Goal: Transaction & Acquisition: Book appointment/travel/reservation

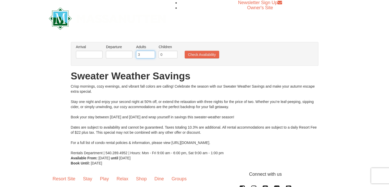
click at [152, 53] on input "3" at bounding box center [145, 55] width 19 height 8
click at [152, 53] on input "4" at bounding box center [145, 55] width 19 height 8
click at [151, 53] on input "5" at bounding box center [145, 55] width 19 height 8
click at [151, 53] on input "6" at bounding box center [145, 55] width 19 height 8
click at [151, 53] on input "7" at bounding box center [145, 55] width 19 height 8
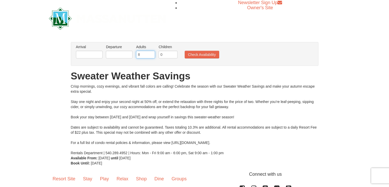
click at [151, 53] on input "8" at bounding box center [145, 55] width 19 height 8
click at [151, 53] on input "9" at bounding box center [145, 55] width 19 height 8
type input "10"
click at [151, 53] on input "10" at bounding box center [145, 55] width 19 height 8
click at [88, 56] on input "text" at bounding box center [89, 55] width 27 height 8
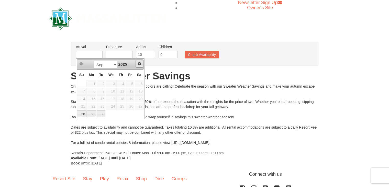
click at [139, 63] on span "Next" at bounding box center [139, 64] width 4 height 4
click at [131, 83] on link "3" at bounding box center [130, 83] width 9 height 7
type input "[DATE]"
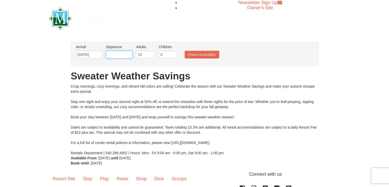
click at [118, 54] on input "text" at bounding box center [119, 55] width 27 height 8
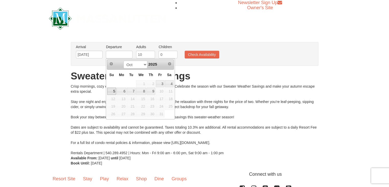
click at [113, 91] on link "5" at bounding box center [111, 91] width 9 height 7
type input "[DATE]"
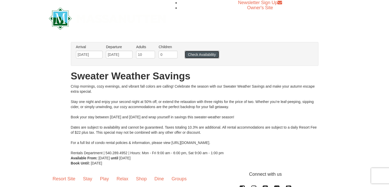
click at [194, 55] on button "Check Availability" at bounding box center [202, 55] width 35 height 8
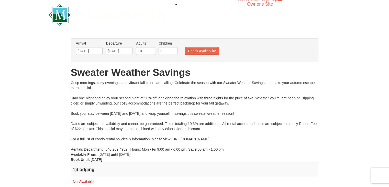
scroll to position [29, 0]
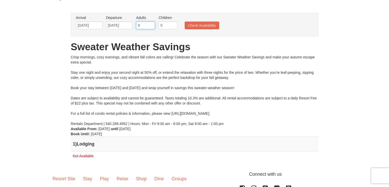
click at [151, 26] on input "9" at bounding box center [145, 25] width 19 height 8
click at [151, 26] on input "8" at bounding box center [145, 25] width 19 height 8
click at [151, 26] on input "7" at bounding box center [145, 25] width 19 height 8
click at [151, 26] on input "6" at bounding box center [145, 25] width 19 height 8
click at [151, 26] on input "5" at bounding box center [145, 25] width 19 height 8
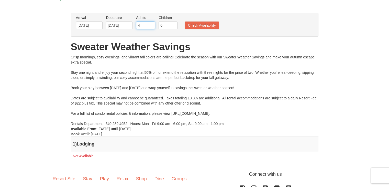
click at [151, 26] on input "4" at bounding box center [145, 25] width 19 height 8
click at [151, 26] on input "3" at bounding box center [145, 25] width 19 height 8
type input "2"
click at [151, 26] on input "2" at bounding box center [145, 25] width 19 height 8
click at [189, 26] on button "Check Availability" at bounding box center [202, 25] width 35 height 8
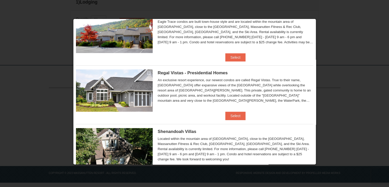
scroll to position [26, 0]
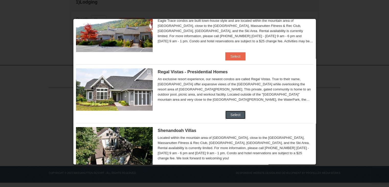
click at [236, 115] on button "Select" at bounding box center [235, 115] width 20 height 8
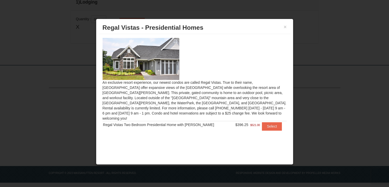
click at [288, 27] on div "× Regal Vistas - Presidential Homes" at bounding box center [195, 27] width 192 height 13
click at [285, 27] on button "×" at bounding box center [285, 26] width 3 height 5
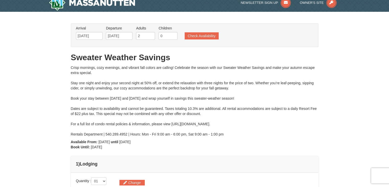
scroll to position [0, 0]
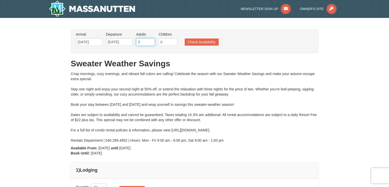
click at [152, 40] on input "3" at bounding box center [145, 42] width 19 height 8
click at [152, 40] on input "4" at bounding box center [145, 42] width 19 height 8
click at [152, 40] on input "5" at bounding box center [145, 42] width 19 height 8
type input "6"
click at [152, 40] on input "6" at bounding box center [145, 42] width 19 height 8
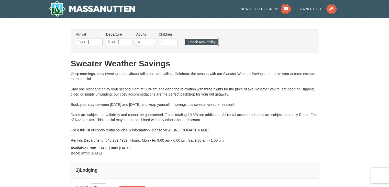
click at [201, 40] on button "Check Availability" at bounding box center [202, 41] width 34 height 7
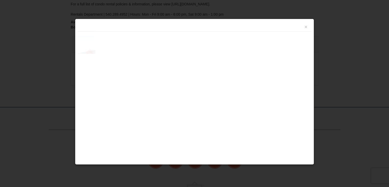
scroll to position [168, 0]
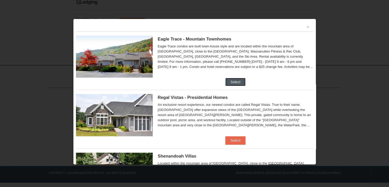
click at [235, 80] on button "Select" at bounding box center [235, 82] width 20 height 8
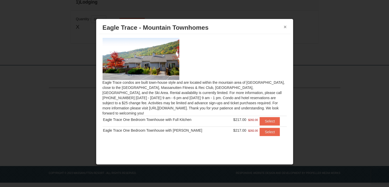
click at [285, 26] on button "×" at bounding box center [285, 26] width 3 height 5
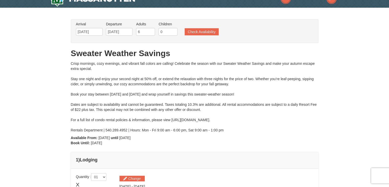
scroll to position [0, 0]
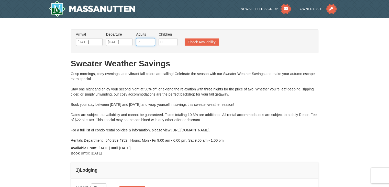
click at [151, 40] on input "7" at bounding box center [145, 42] width 19 height 8
type input "8"
click at [151, 40] on input "8" at bounding box center [145, 42] width 19 height 8
click at [195, 42] on button "Check Availability" at bounding box center [202, 41] width 34 height 7
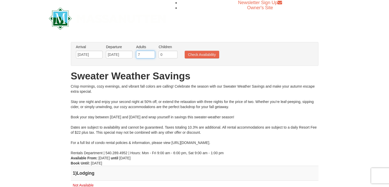
click at [151, 56] on input "7" at bounding box center [145, 55] width 19 height 8
type input "6"
click at [151, 56] on input "6" at bounding box center [145, 55] width 19 height 8
click at [204, 53] on button "Check Availability" at bounding box center [202, 55] width 35 height 8
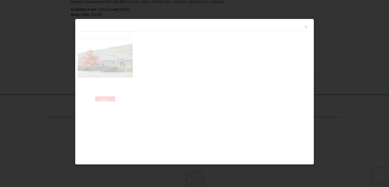
scroll to position [168, 0]
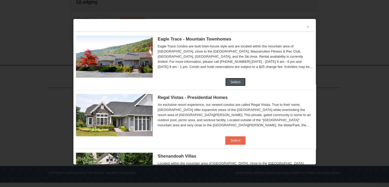
click at [233, 81] on button "Select" at bounding box center [235, 82] width 20 height 8
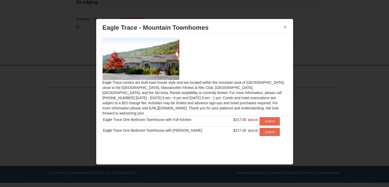
click at [285, 26] on button "×" at bounding box center [285, 26] width 3 height 5
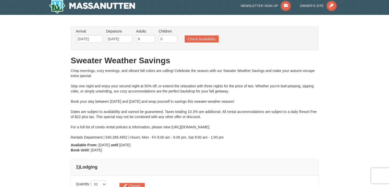
scroll to position [0, 0]
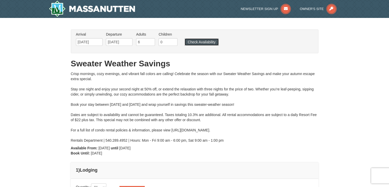
click at [203, 41] on button "Check Availability" at bounding box center [202, 41] width 34 height 7
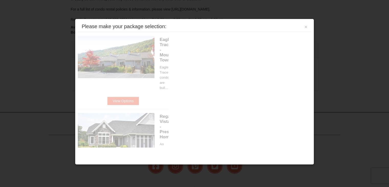
scroll to position [168, 0]
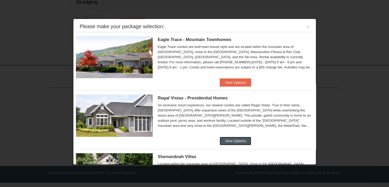
click at [226, 140] on button "View Options" at bounding box center [235, 141] width 31 height 8
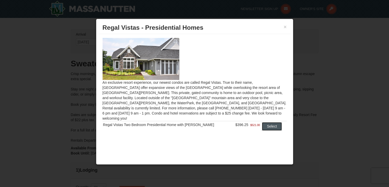
click at [269, 122] on button "Select" at bounding box center [272, 126] width 20 height 8
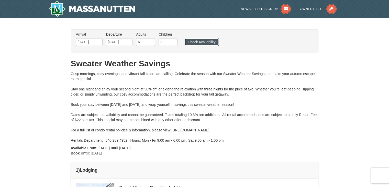
click at [210, 40] on button "Check Availability" at bounding box center [202, 41] width 34 height 7
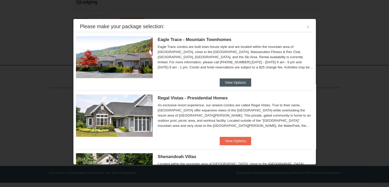
scroll to position [77, 0]
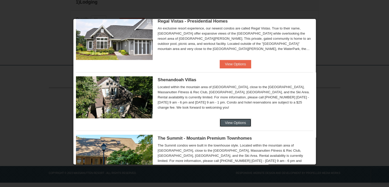
click at [232, 123] on button "View Options" at bounding box center [235, 122] width 31 height 8
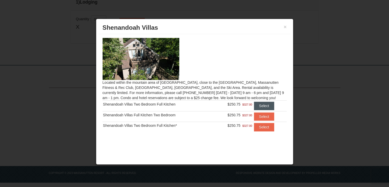
scroll to position [0, 0]
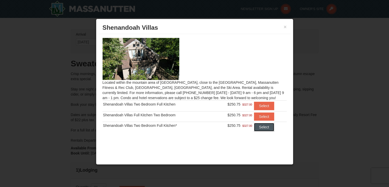
click at [258, 127] on button "Select" at bounding box center [264, 127] width 20 height 8
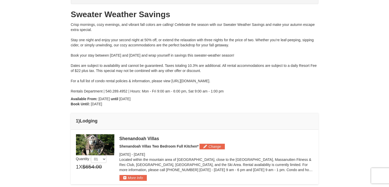
scroll to position [77, 0]
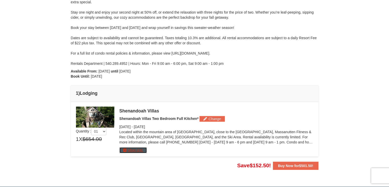
click at [138, 151] on button "More Info" at bounding box center [133, 150] width 27 height 6
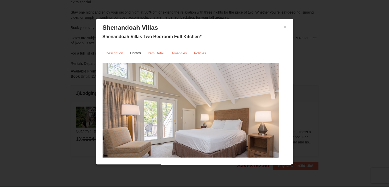
scroll to position [12, 0]
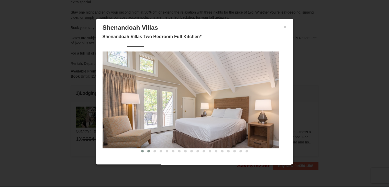
click at [146, 151] on button at bounding box center [149, 150] width 6 height 5
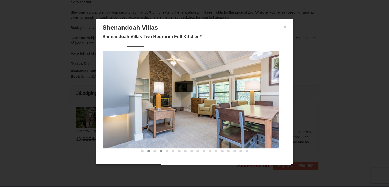
click at [160, 150] on span at bounding box center [161, 151] width 3 height 3
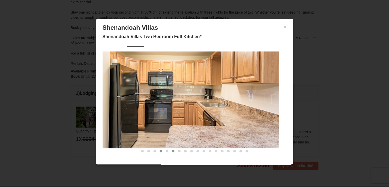
click at [170, 151] on button at bounding box center [173, 150] width 6 height 5
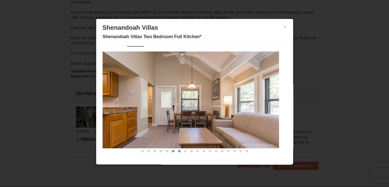
click at [178, 151] on span at bounding box center [179, 151] width 3 height 3
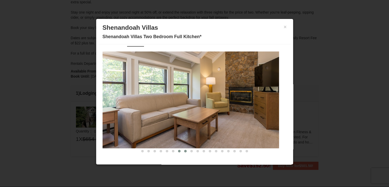
click at [183, 151] on button at bounding box center [185, 150] width 6 height 5
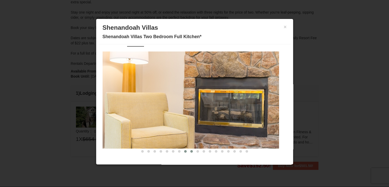
click at [190, 151] on span at bounding box center [191, 151] width 3 height 3
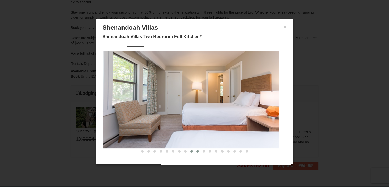
click at [197, 151] on span at bounding box center [198, 151] width 3 height 3
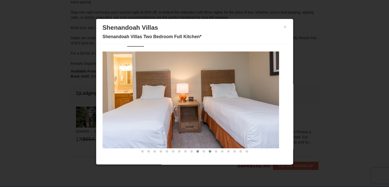
click at [209, 150] on span at bounding box center [210, 151] width 3 height 3
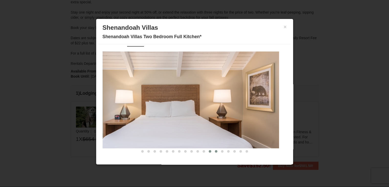
click at [215, 151] on span at bounding box center [216, 151] width 3 height 3
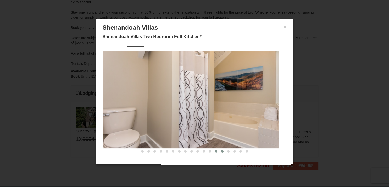
click at [221, 151] on span at bounding box center [222, 151] width 3 height 3
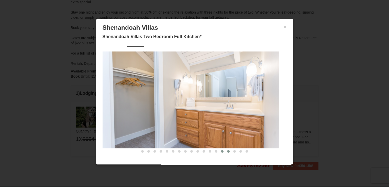
click at [227, 151] on span at bounding box center [228, 151] width 3 height 3
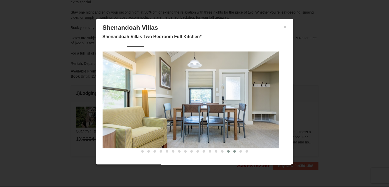
click at [233, 151] on span at bounding box center [234, 151] width 3 height 3
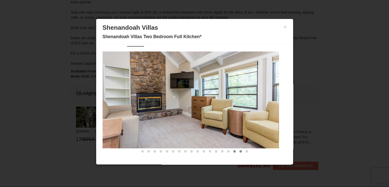
click at [240, 151] on span at bounding box center [241, 151] width 3 height 3
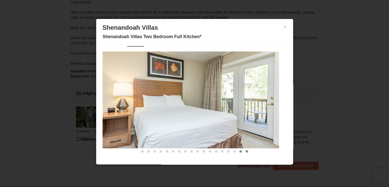
click at [246, 151] on span at bounding box center [247, 151] width 3 height 3
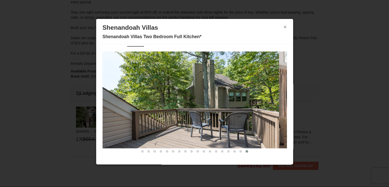
click at [284, 27] on button "×" at bounding box center [285, 26] width 3 height 5
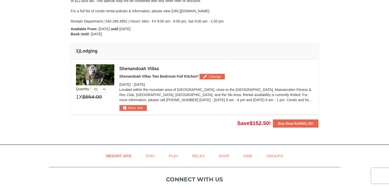
scroll to position [96, 0]
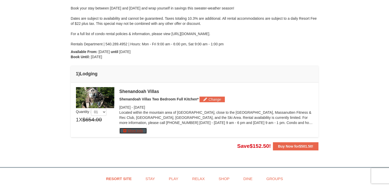
click at [136, 131] on button "More Info" at bounding box center [133, 131] width 27 height 6
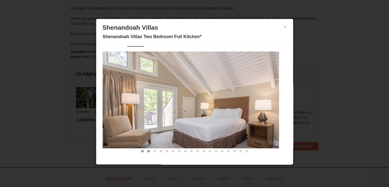
click at [146, 152] on button at bounding box center [149, 150] width 6 height 5
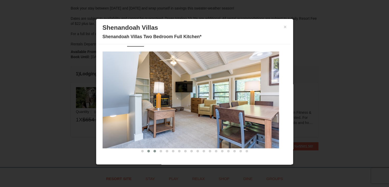
click at [154, 151] on span at bounding box center [155, 151] width 3 height 3
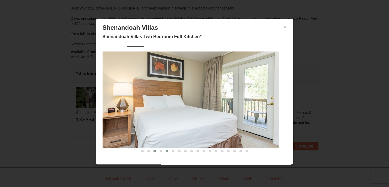
click at [166, 151] on span at bounding box center [167, 151] width 3 height 3
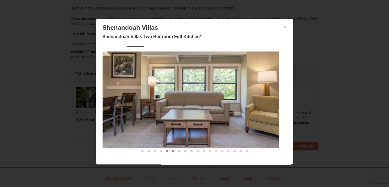
click at [172, 150] on span at bounding box center [173, 151] width 3 height 3
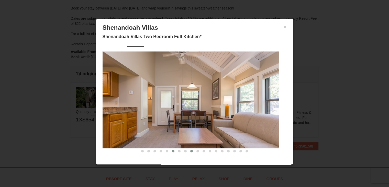
click at [190, 150] on span at bounding box center [191, 151] width 3 height 3
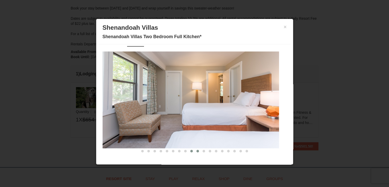
click at [197, 150] on span at bounding box center [198, 151] width 3 height 3
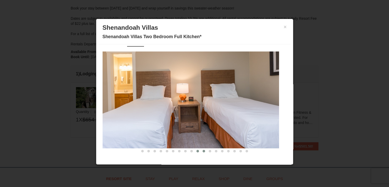
click at [203, 150] on span at bounding box center [204, 151] width 3 height 3
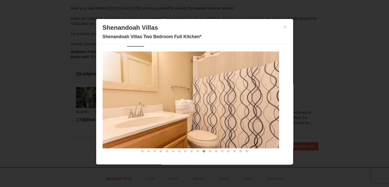
click at [284, 27] on div "× Shenandoah Villas Shenandoah Villas Two Bedroom Full Kitchen*" at bounding box center [195, 32] width 192 height 23
click at [284, 26] on button "×" at bounding box center [285, 26] width 3 height 5
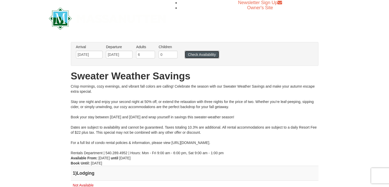
click at [208, 55] on button "Check Availability" at bounding box center [202, 55] width 35 height 8
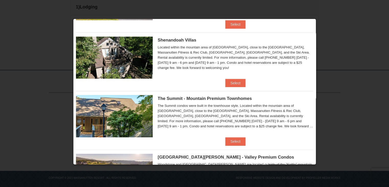
scroll to position [116, 0]
click at [233, 140] on button "Select" at bounding box center [235, 141] width 20 height 8
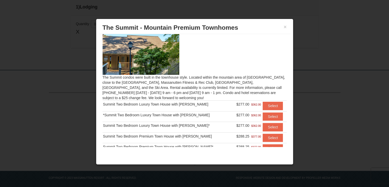
scroll to position [0, 0]
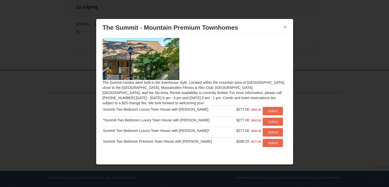
click at [286, 26] on button "×" at bounding box center [285, 26] width 3 height 5
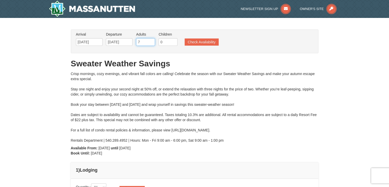
click at [150, 40] on input "7" at bounding box center [145, 42] width 19 height 8
type input "8"
click at [150, 40] on input "8" at bounding box center [145, 42] width 19 height 8
click at [197, 40] on button "Check Availability" at bounding box center [202, 41] width 34 height 7
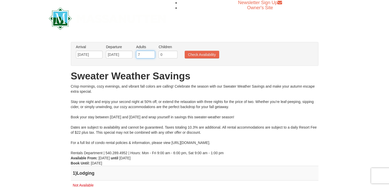
type input "7"
click at [150, 56] on input "7" at bounding box center [145, 55] width 19 height 8
click at [202, 53] on button "Check Availability" at bounding box center [202, 55] width 35 height 8
click at [151, 53] on input "8" at bounding box center [145, 55] width 19 height 8
click at [151, 57] on input "7" at bounding box center [145, 55] width 19 height 8
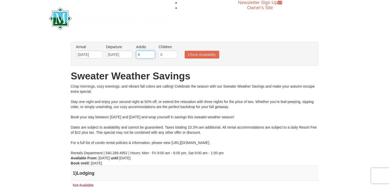
type input "6"
click at [151, 57] on input "6" at bounding box center [145, 55] width 19 height 8
click at [206, 55] on button "Check Availability" at bounding box center [202, 55] width 35 height 8
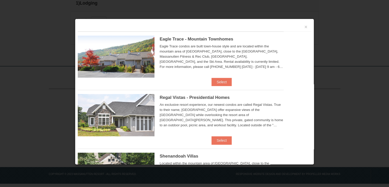
scroll to position [168, 0]
